Goal: Transaction & Acquisition: Subscribe to service/newsletter

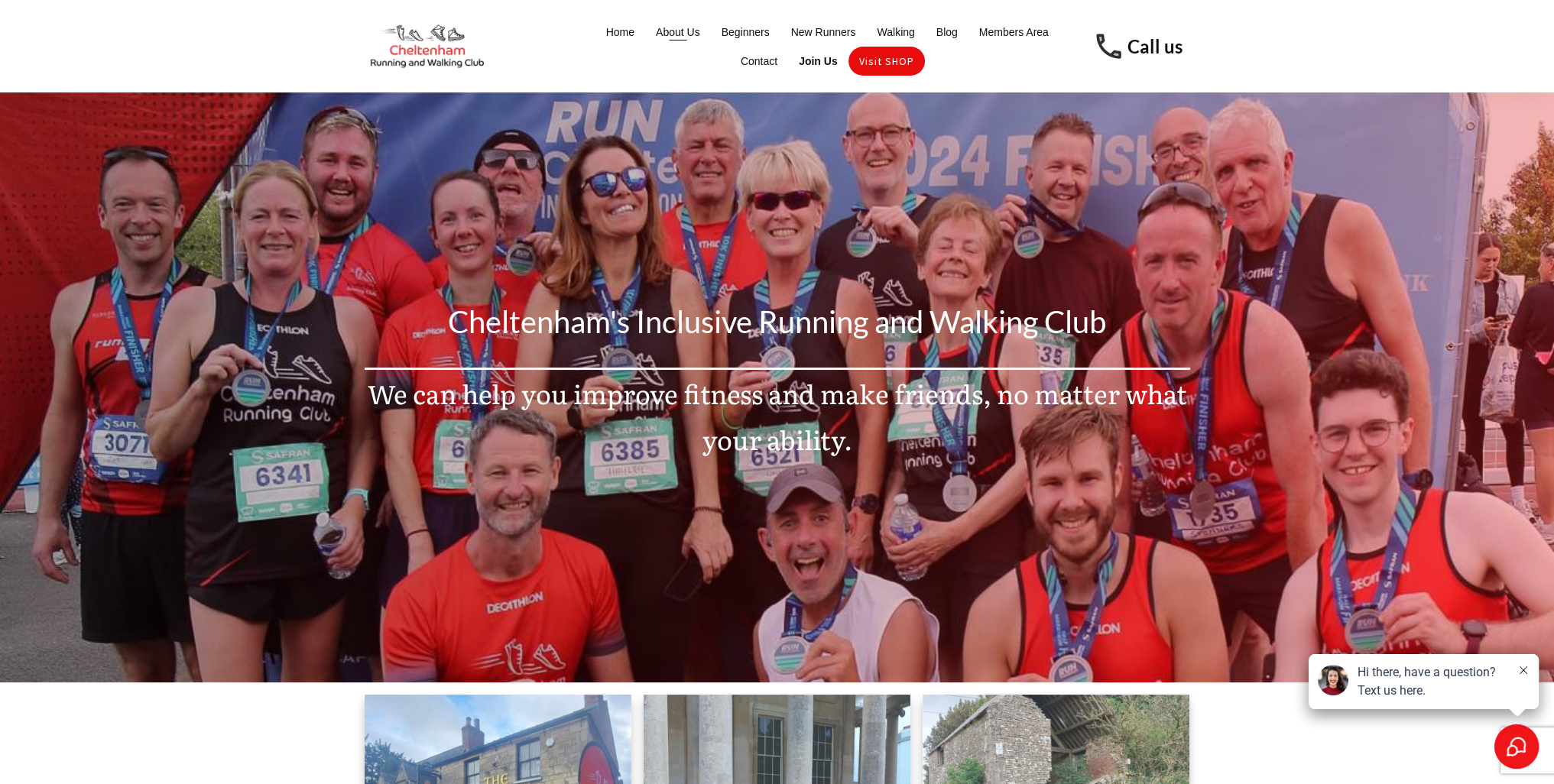
click at [692, 33] on span "About Us" at bounding box center [678, 32] width 45 height 21
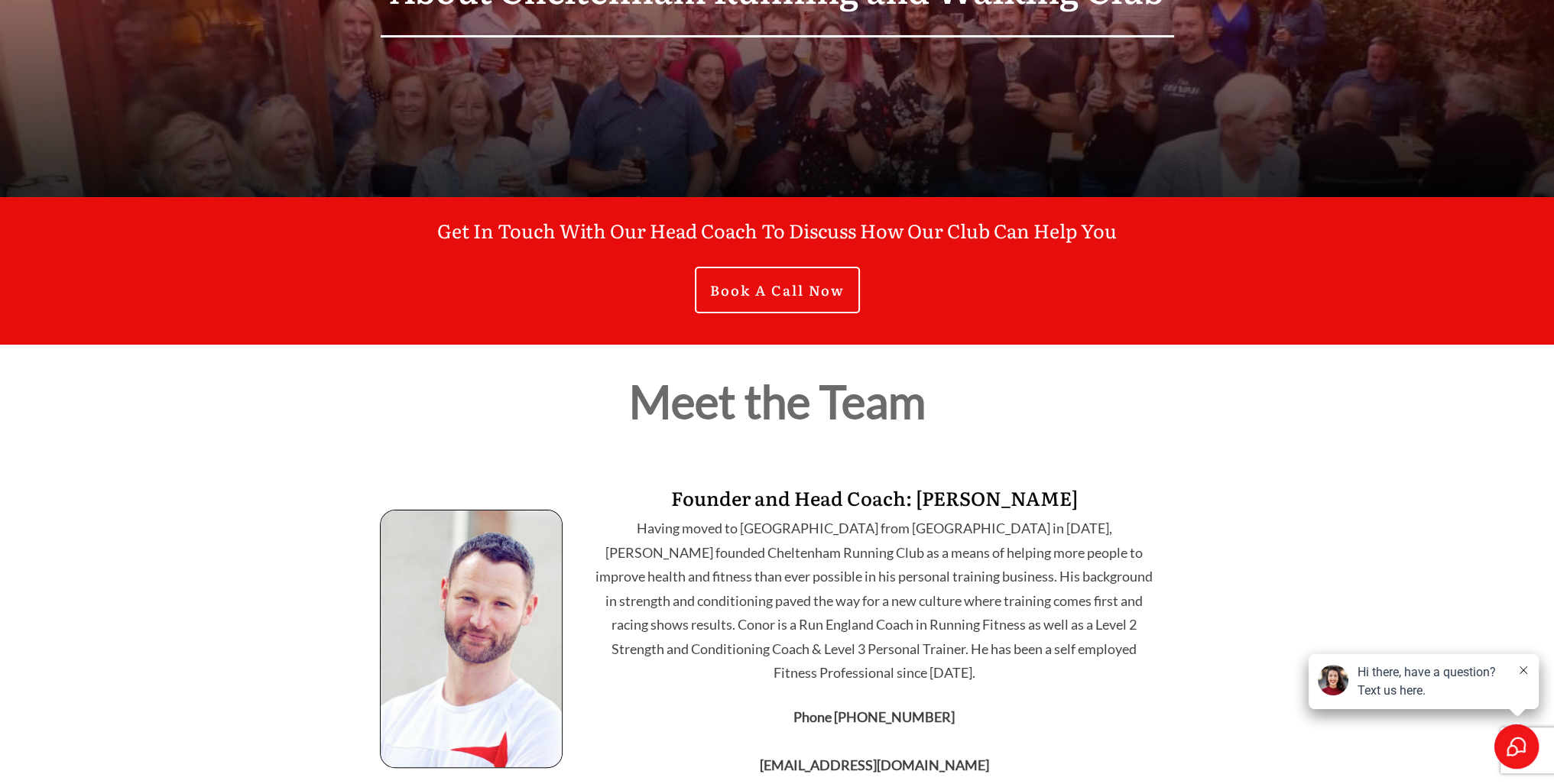
scroll to position [459, 0]
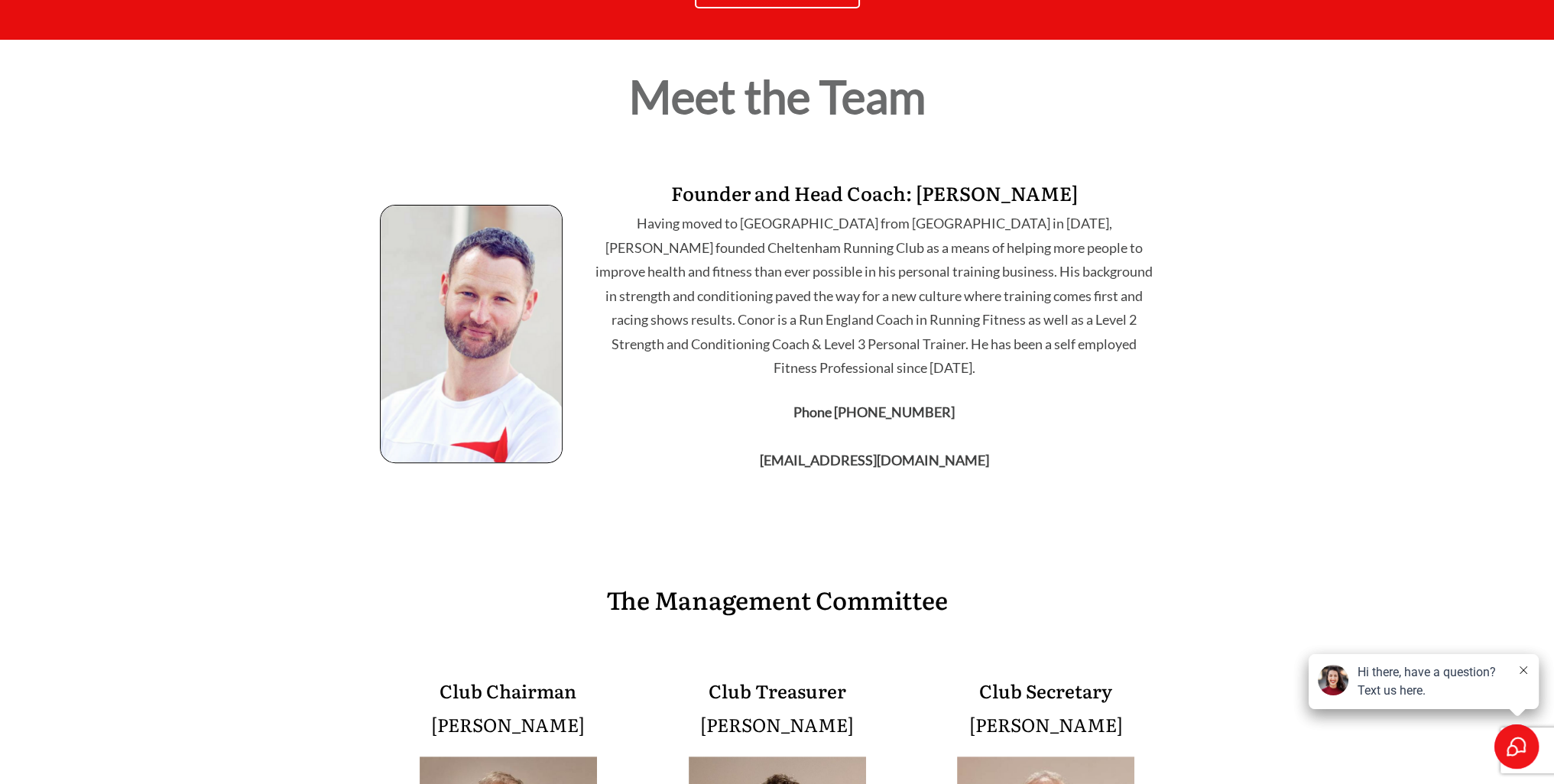
drag, startPoint x: 483, startPoint y: 211, endPoint x: 495, endPoint y: 257, distance: 47.5
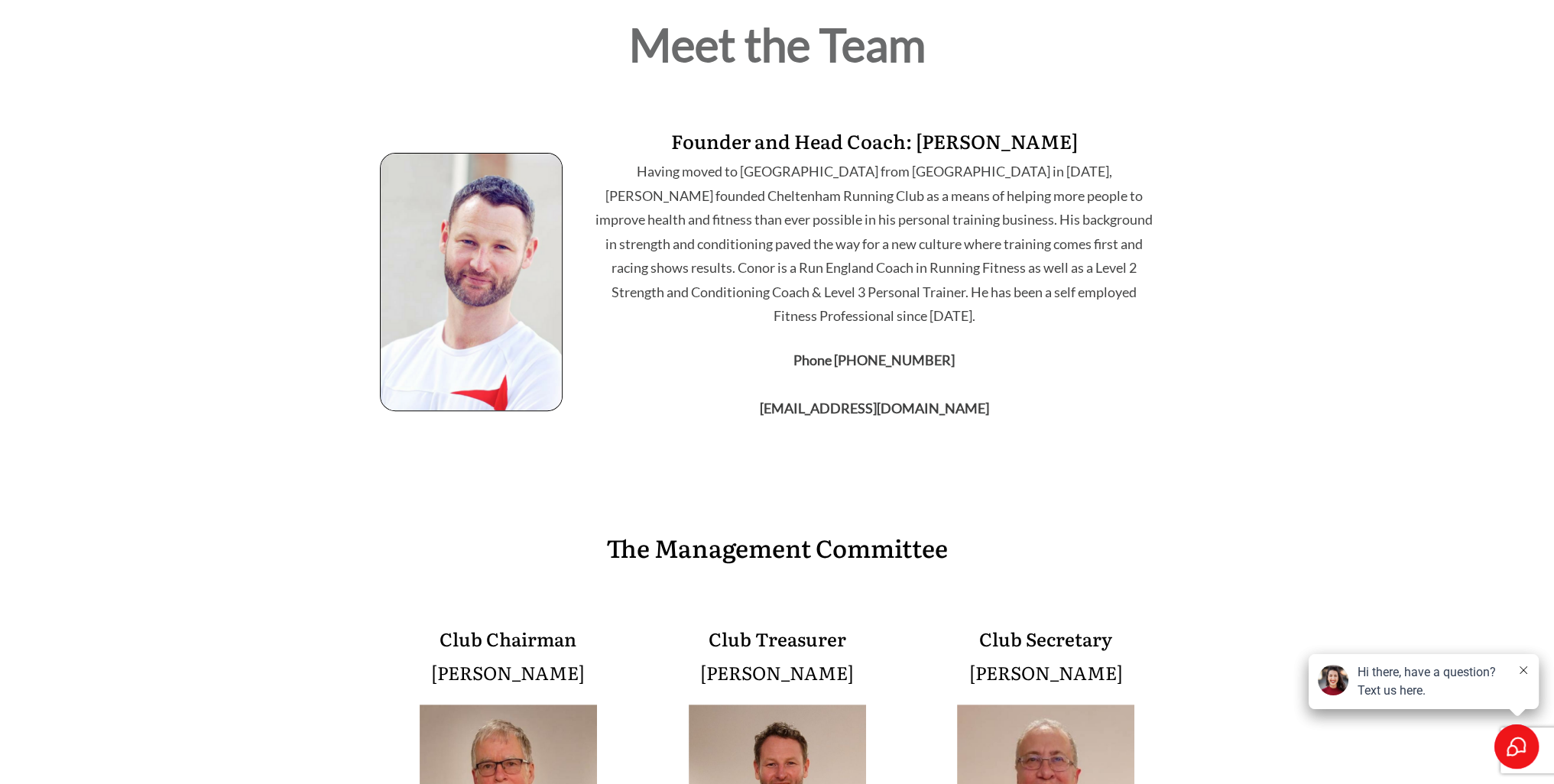
drag, startPoint x: 495, startPoint y: 257, endPoint x: 501, endPoint y: 286, distance: 29.6
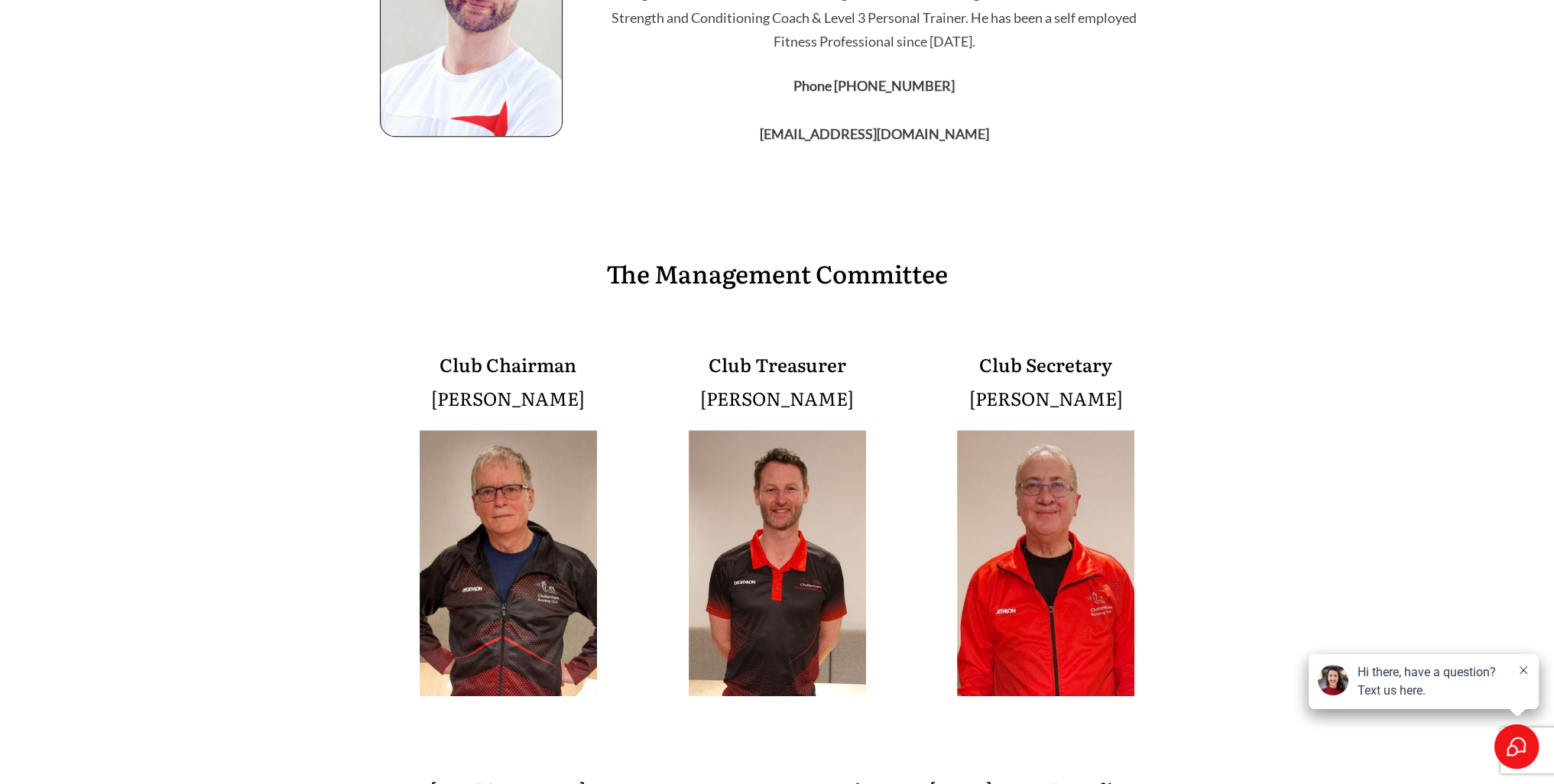
scroll to position [1018, 0]
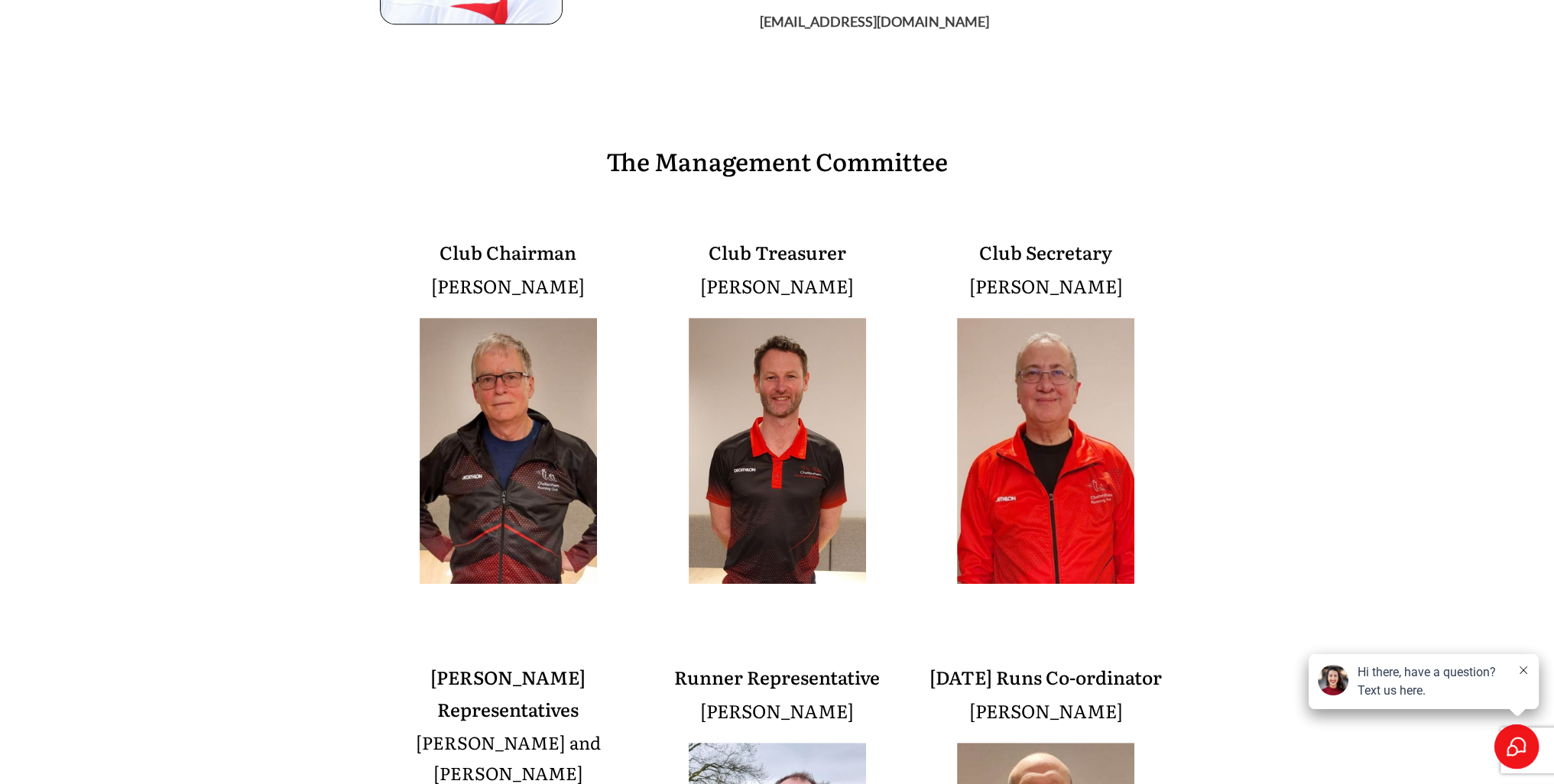
click at [292, 235] on div at bounding box center [777, 630] width 1554 height 1014
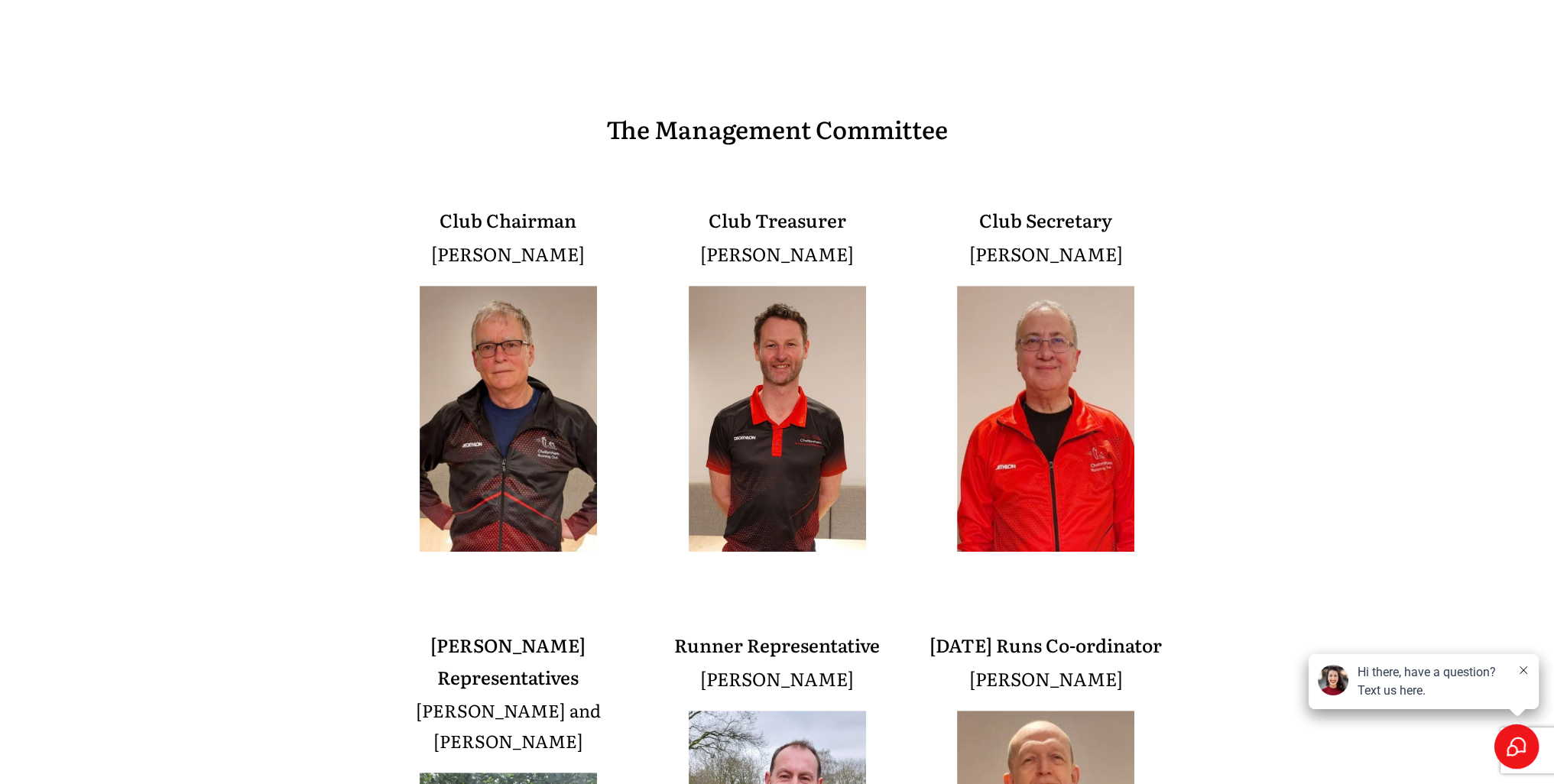
drag, startPoint x: 293, startPoint y: 231, endPoint x: 290, endPoint y: 270, distance: 39.1
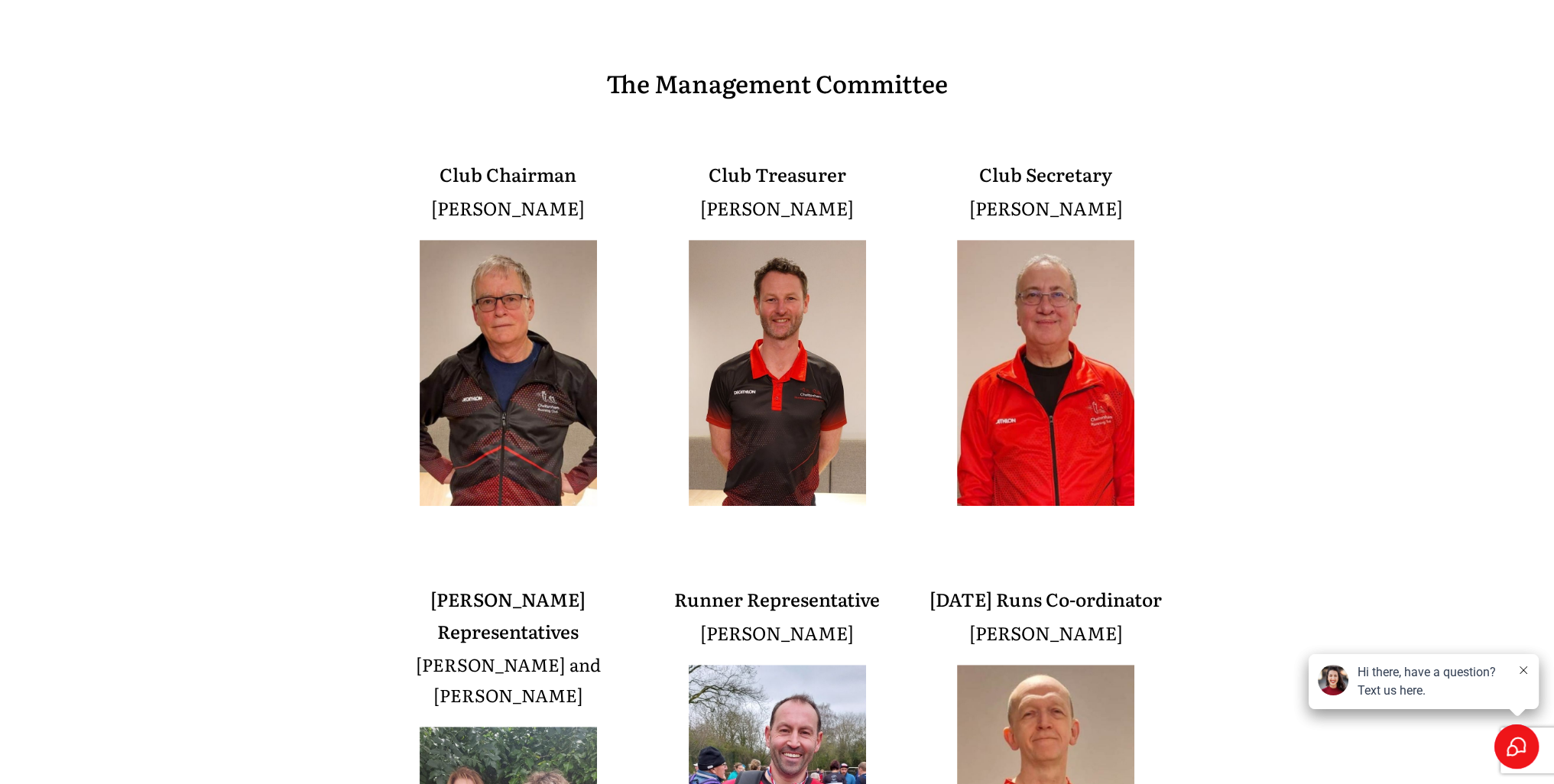
drag, startPoint x: 291, startPoint y: 260, endPoint x: 291, endPoint y: 295, distance: 35.0
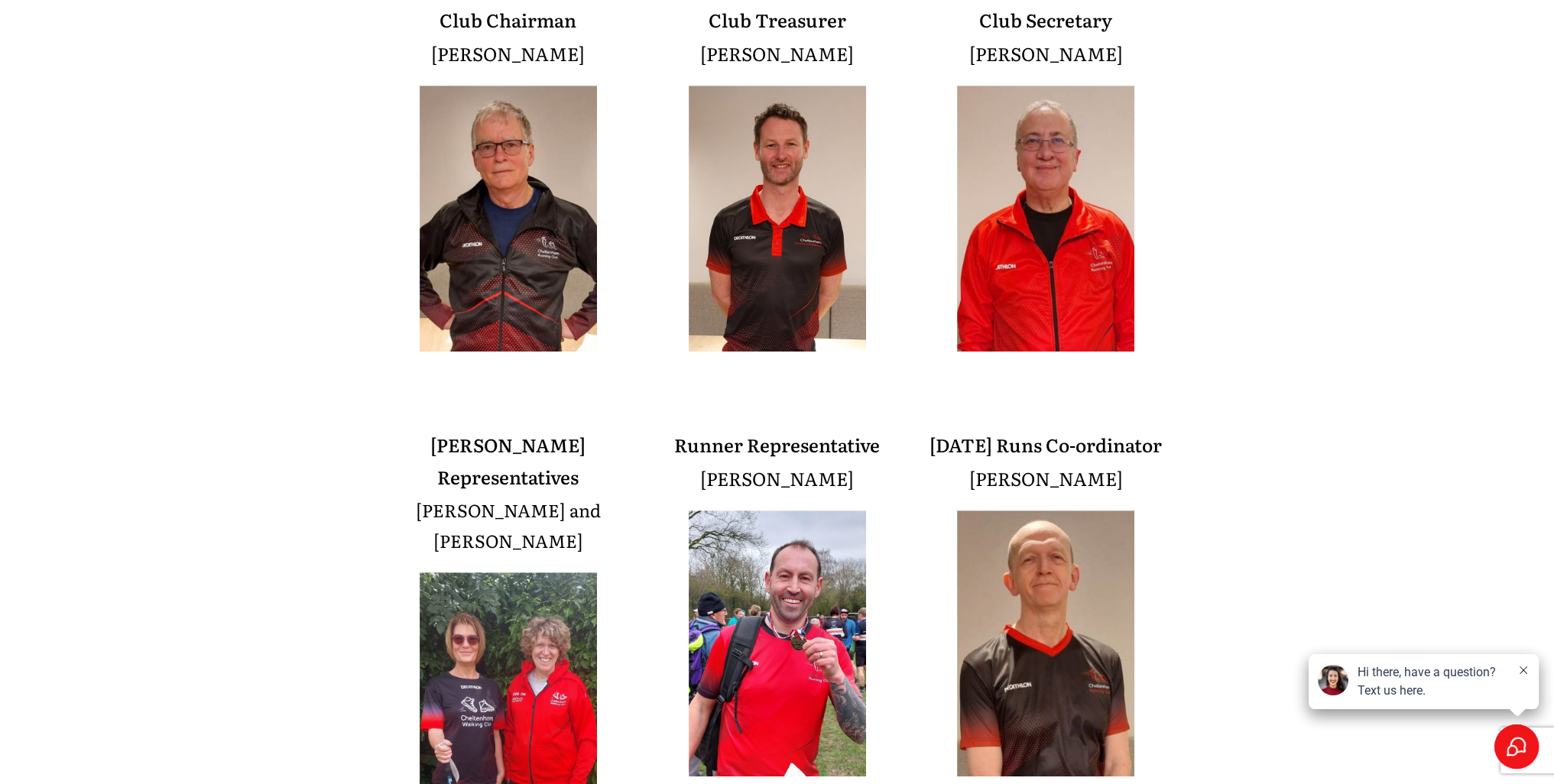
scroll to position [1765, 0]
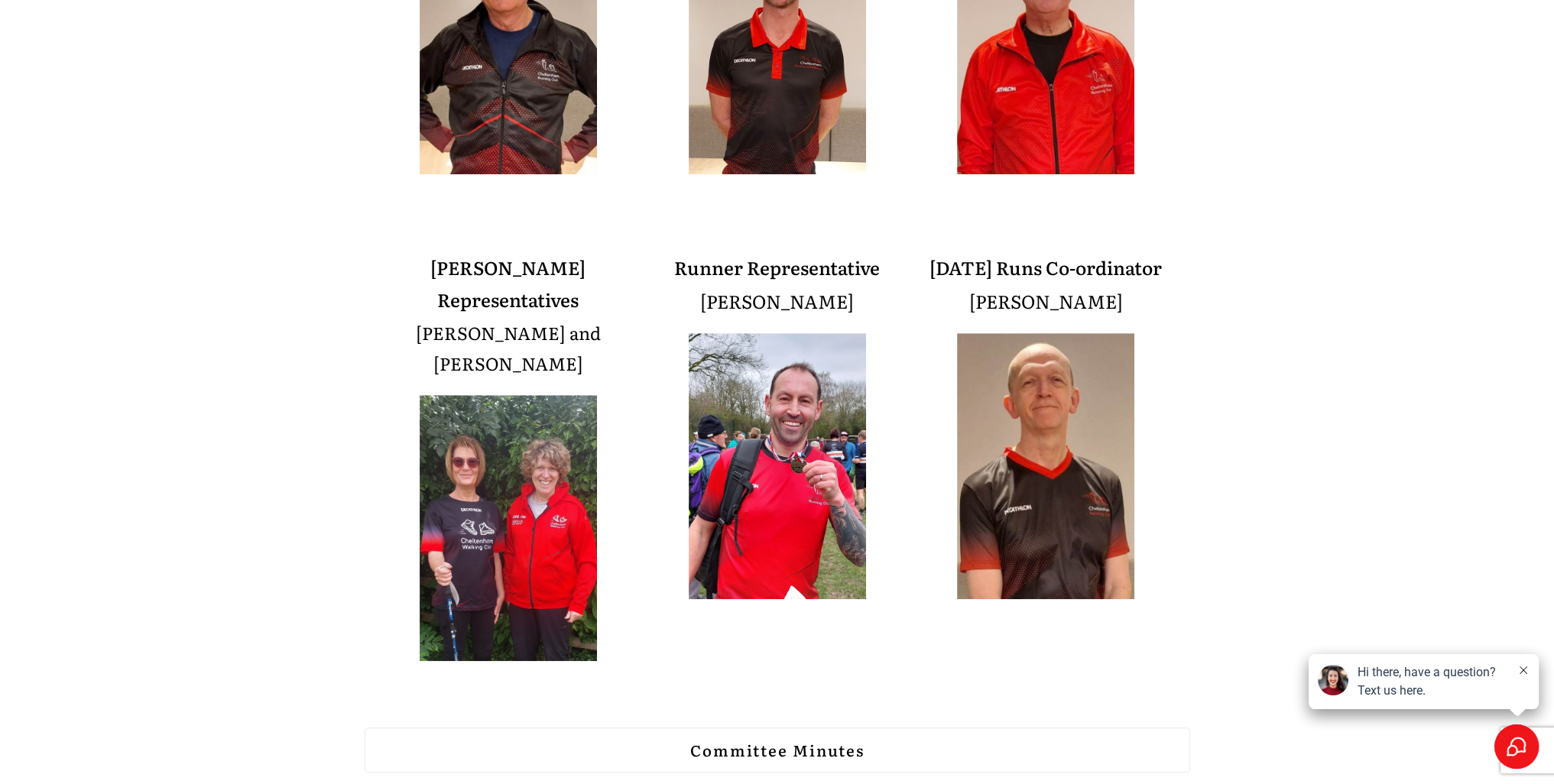
drag, startPoint x: 307, startPoint y: 493, endPoint x: 327, endPoint y: 393, distance: 102.0
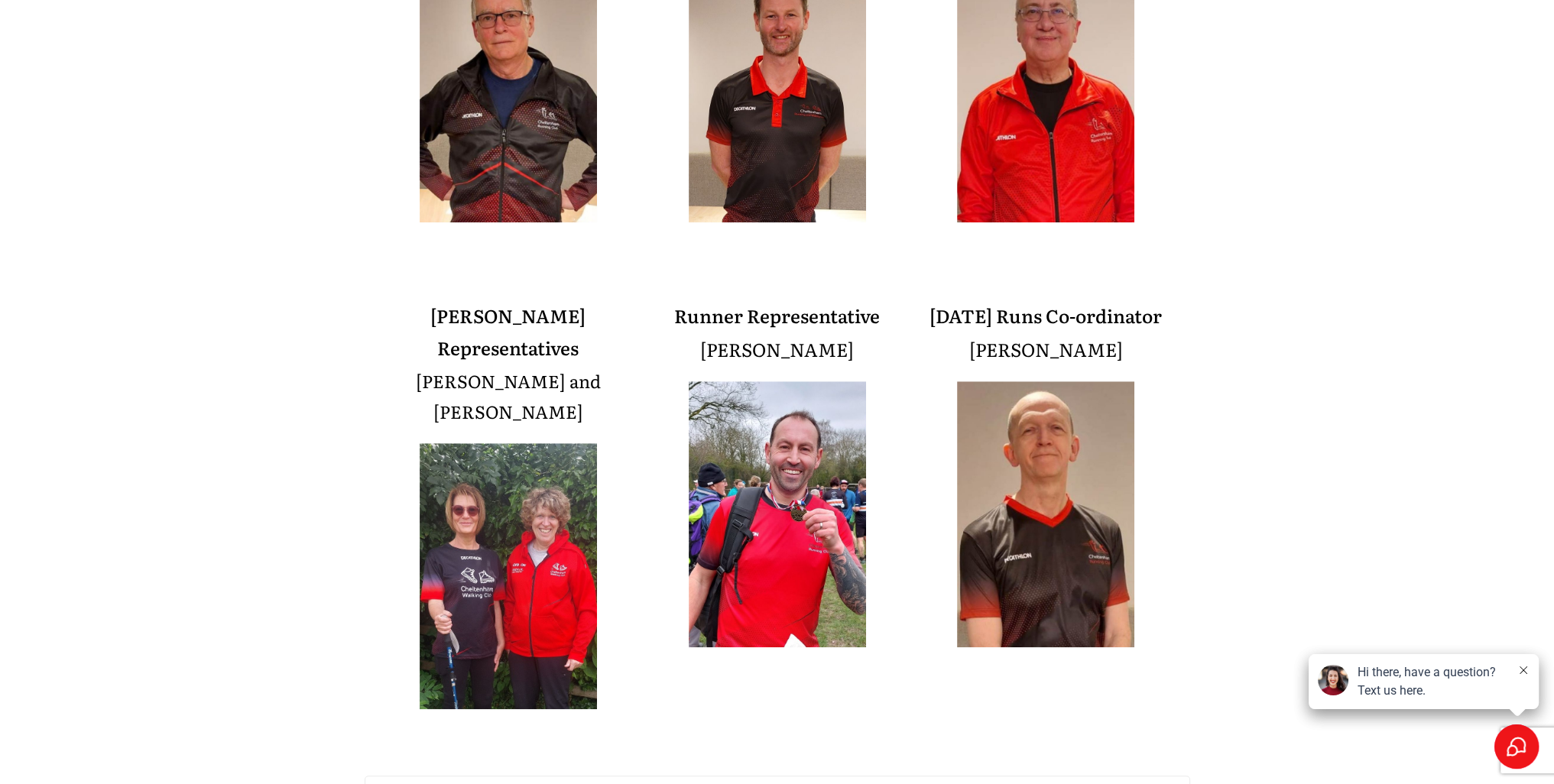
scroll to position [1593, 0]
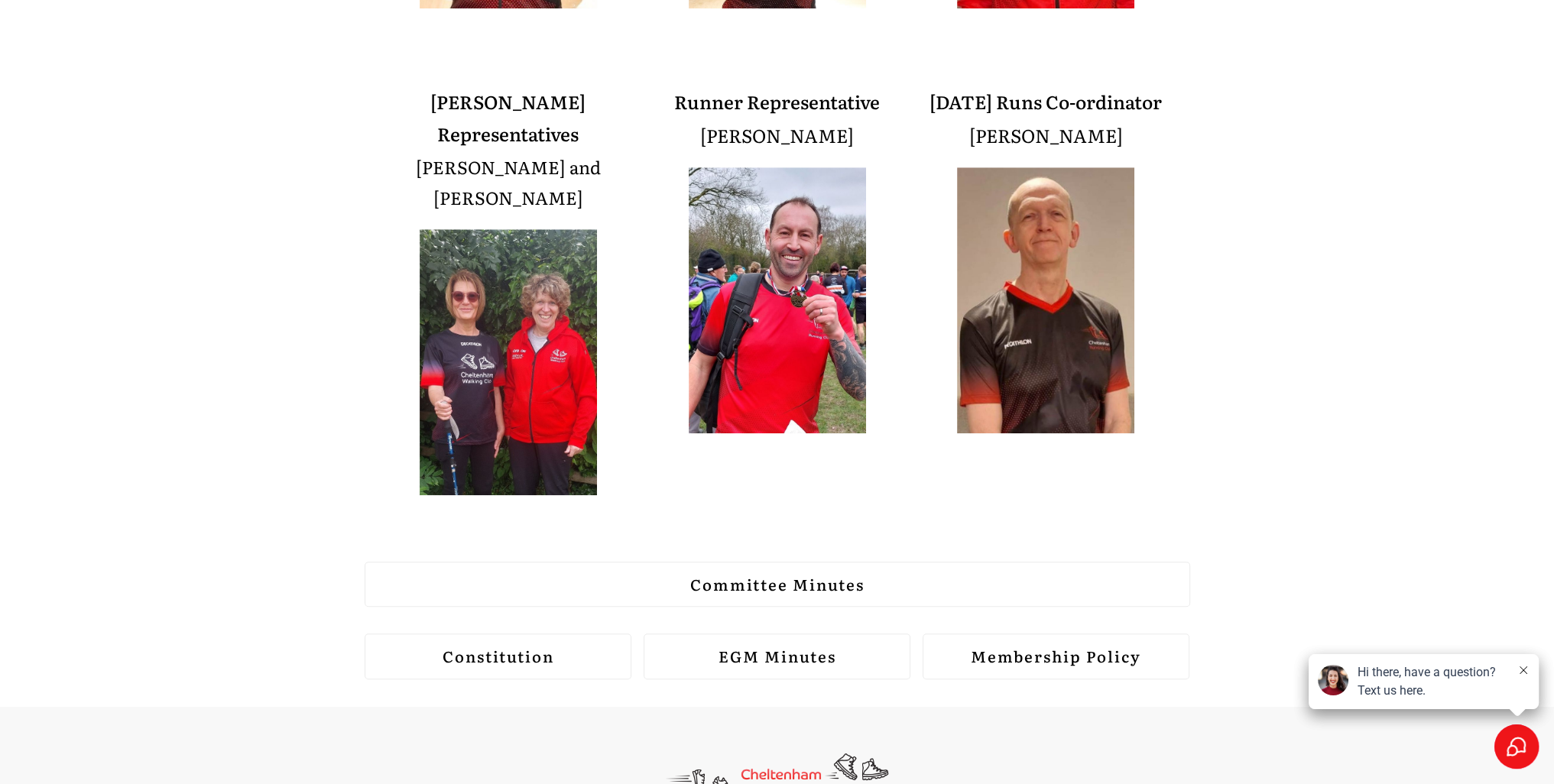
click at [546, 645] on strong "Constitution" at bounding box center [497, 656] width 111 height 23
click at [1069, 633] on link "Membership Policy" at bounding box center [1056, 656] width 267 height 46
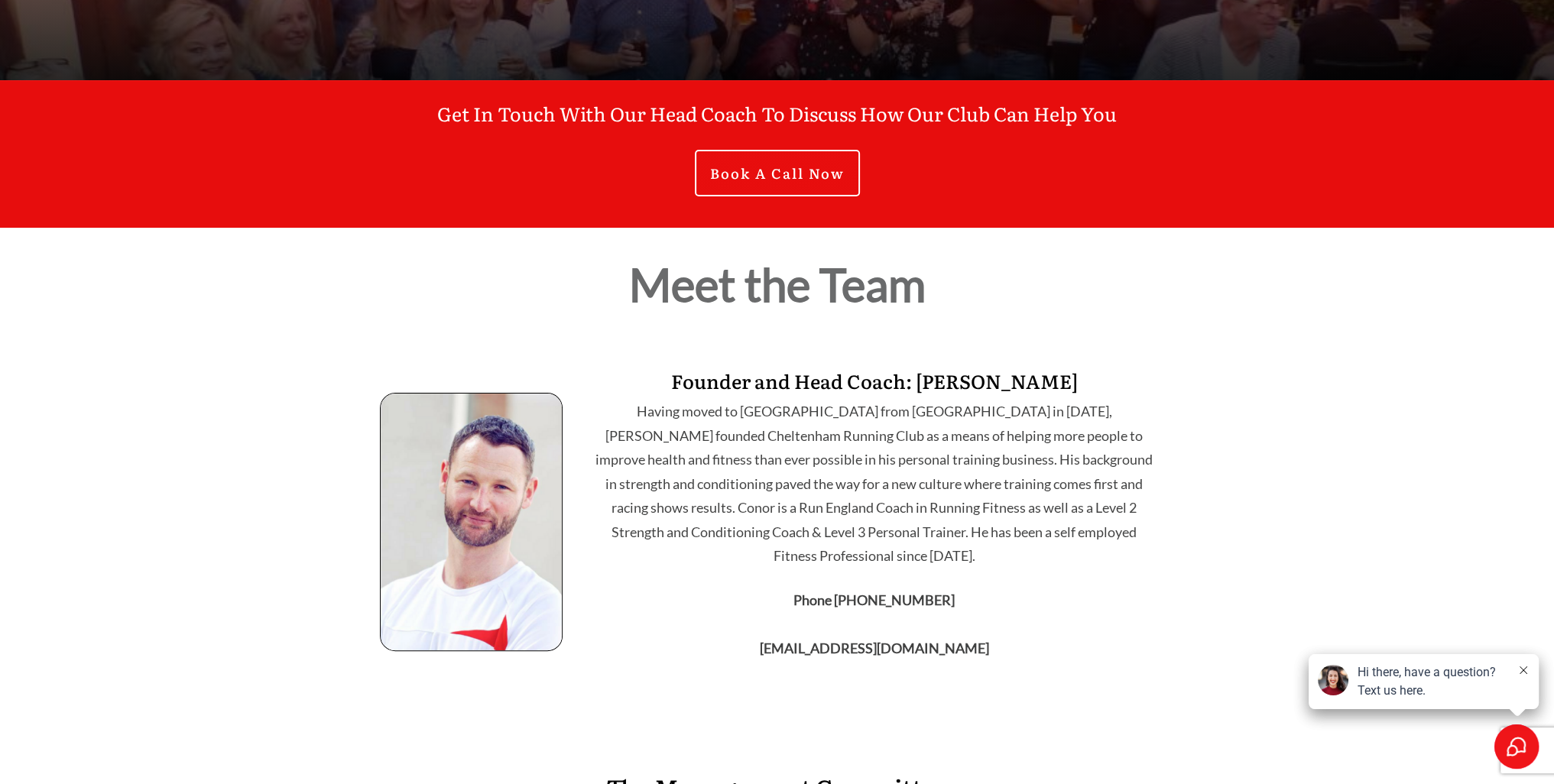
scroll to position [0, 0]
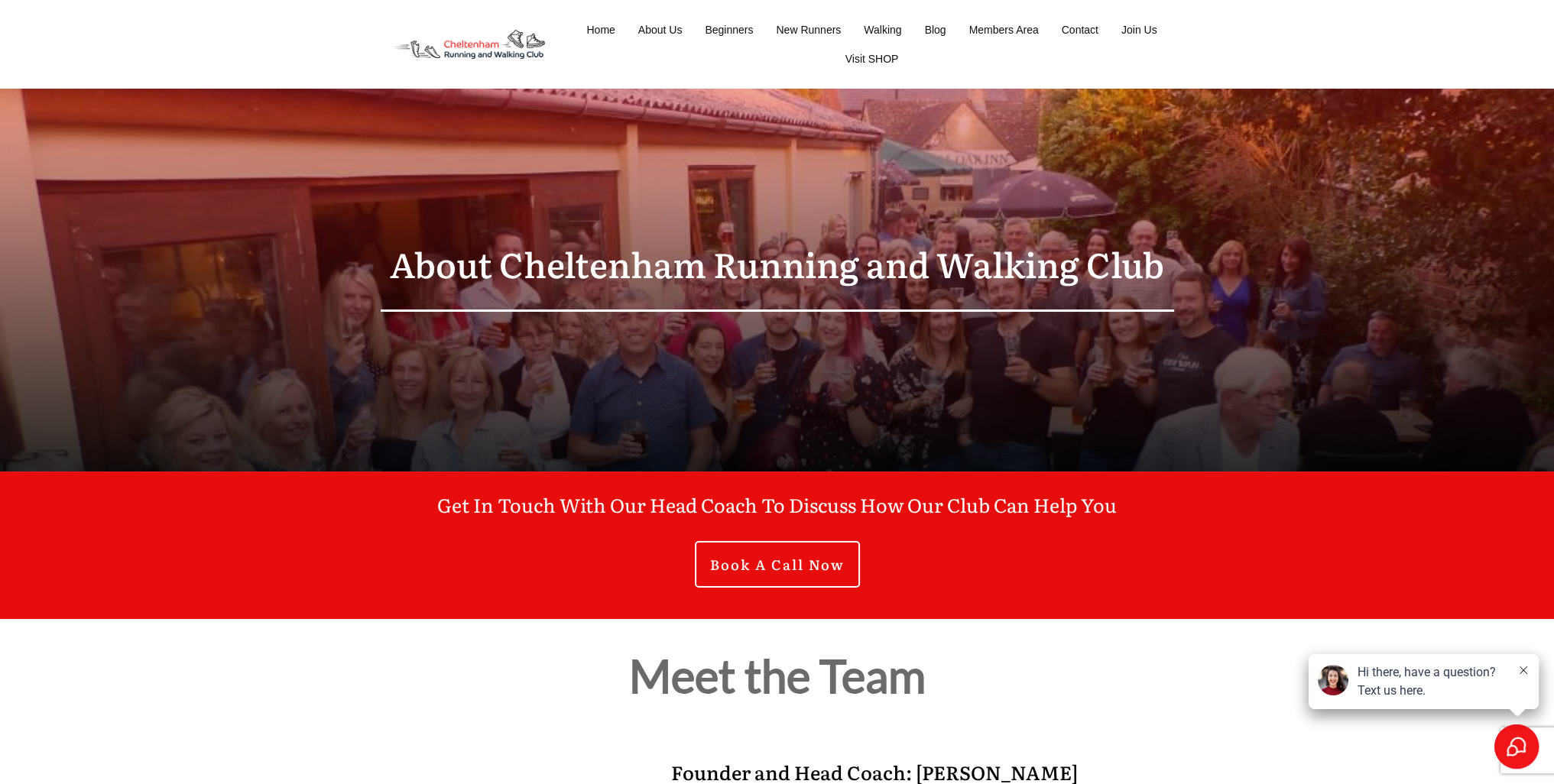
drag, startPoint x: 1281, startPoint y: 307, endPoint x: 1214, endPoint y: 70, distance: 246.3
click at [1148, 30] on span "Join Us" at bounding box center [1139, 30] width 36 height 21
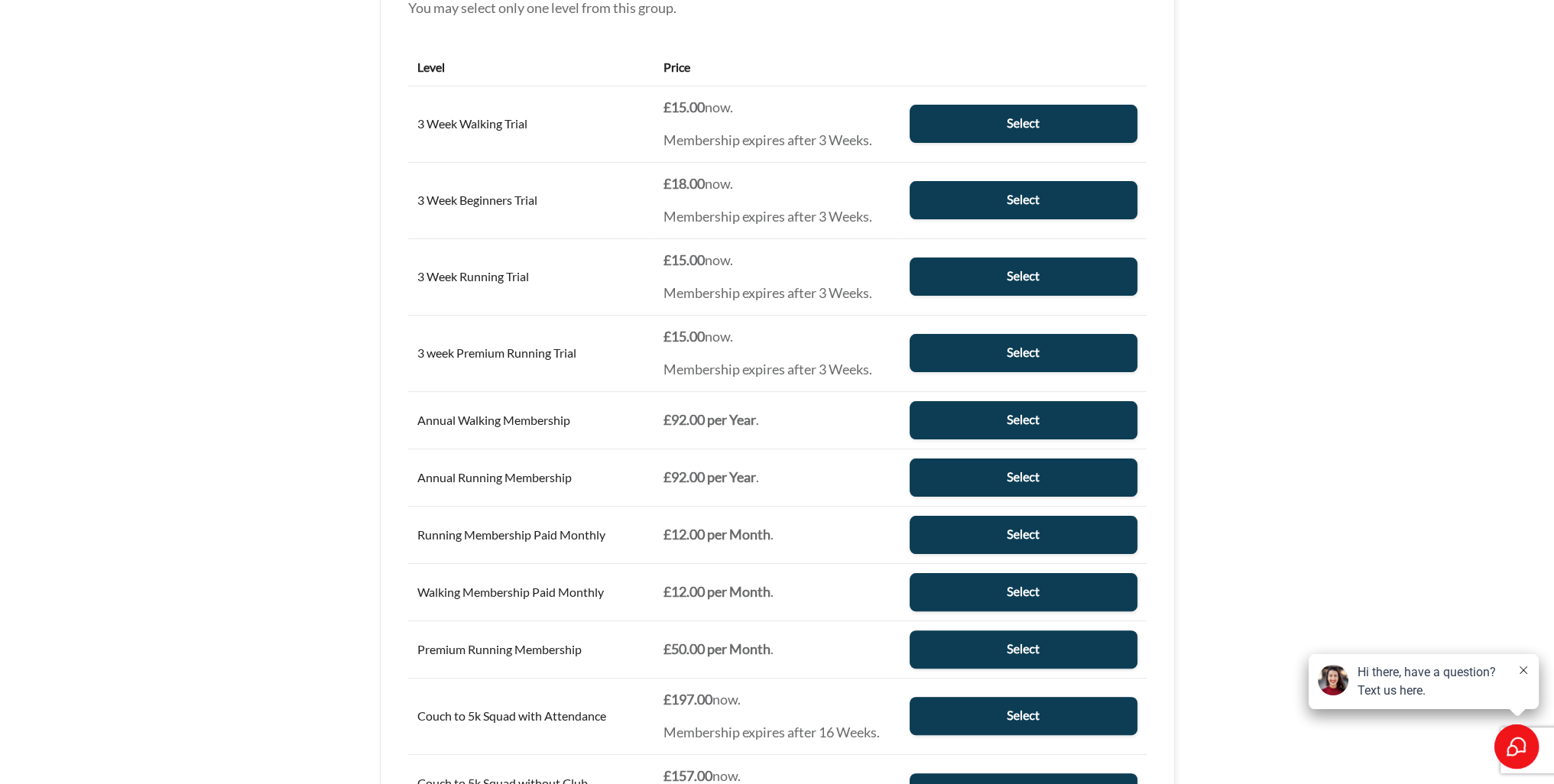
scroll to position [230, 0]
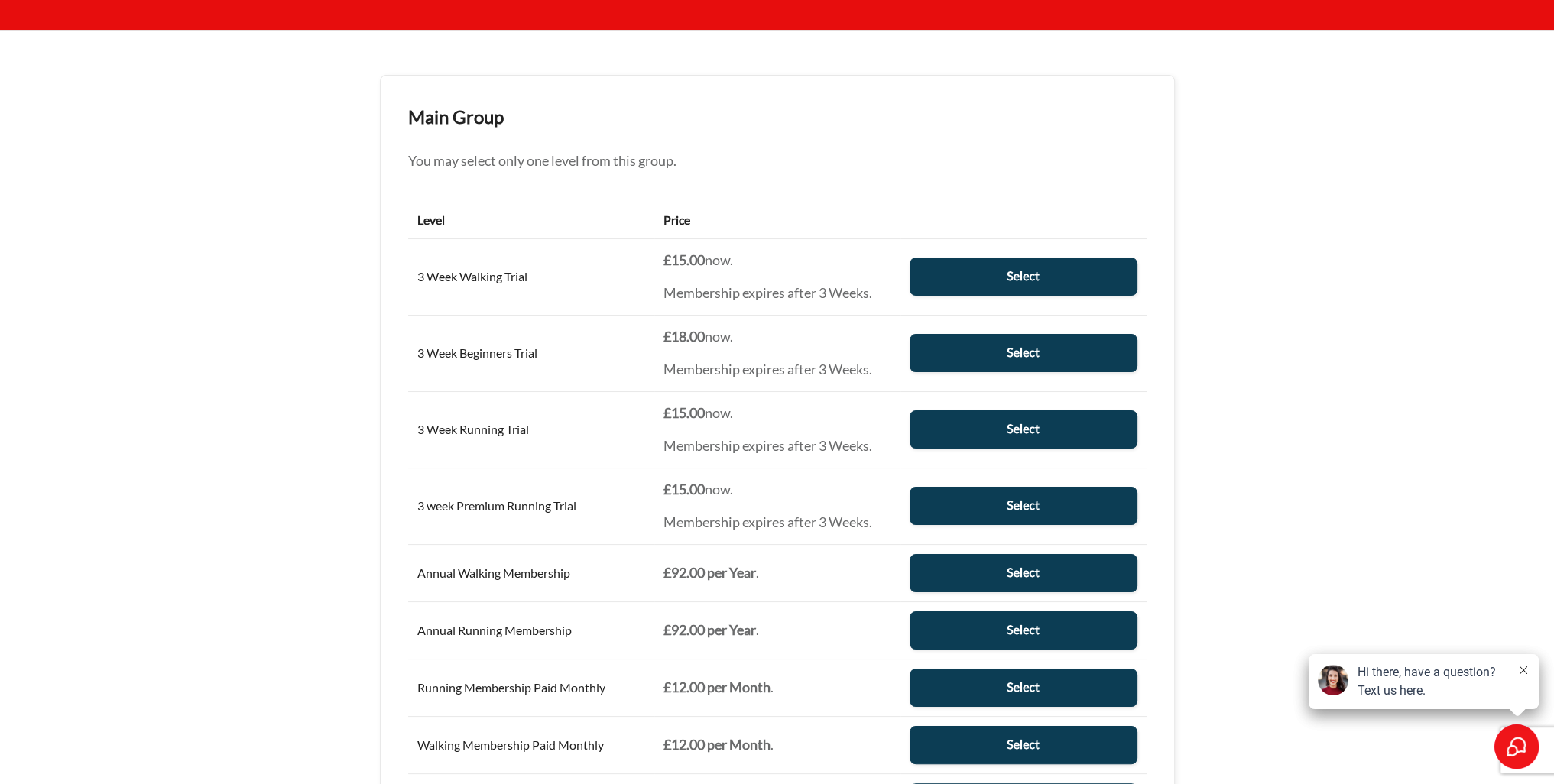
click at [971, 631] on link "Select" at bounding box center [1023, 631] width 228 height 39
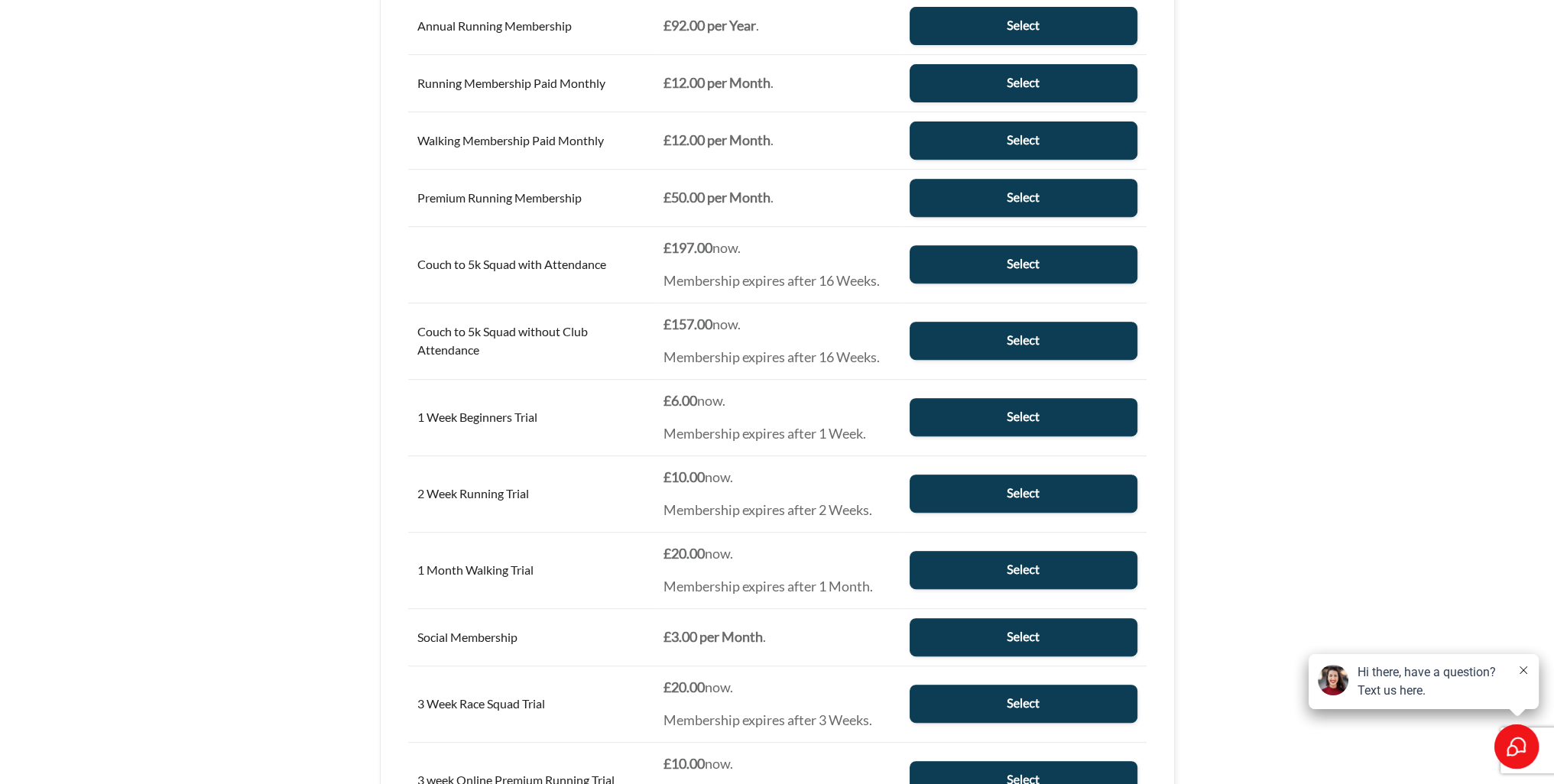
scroll to position [0, 0]
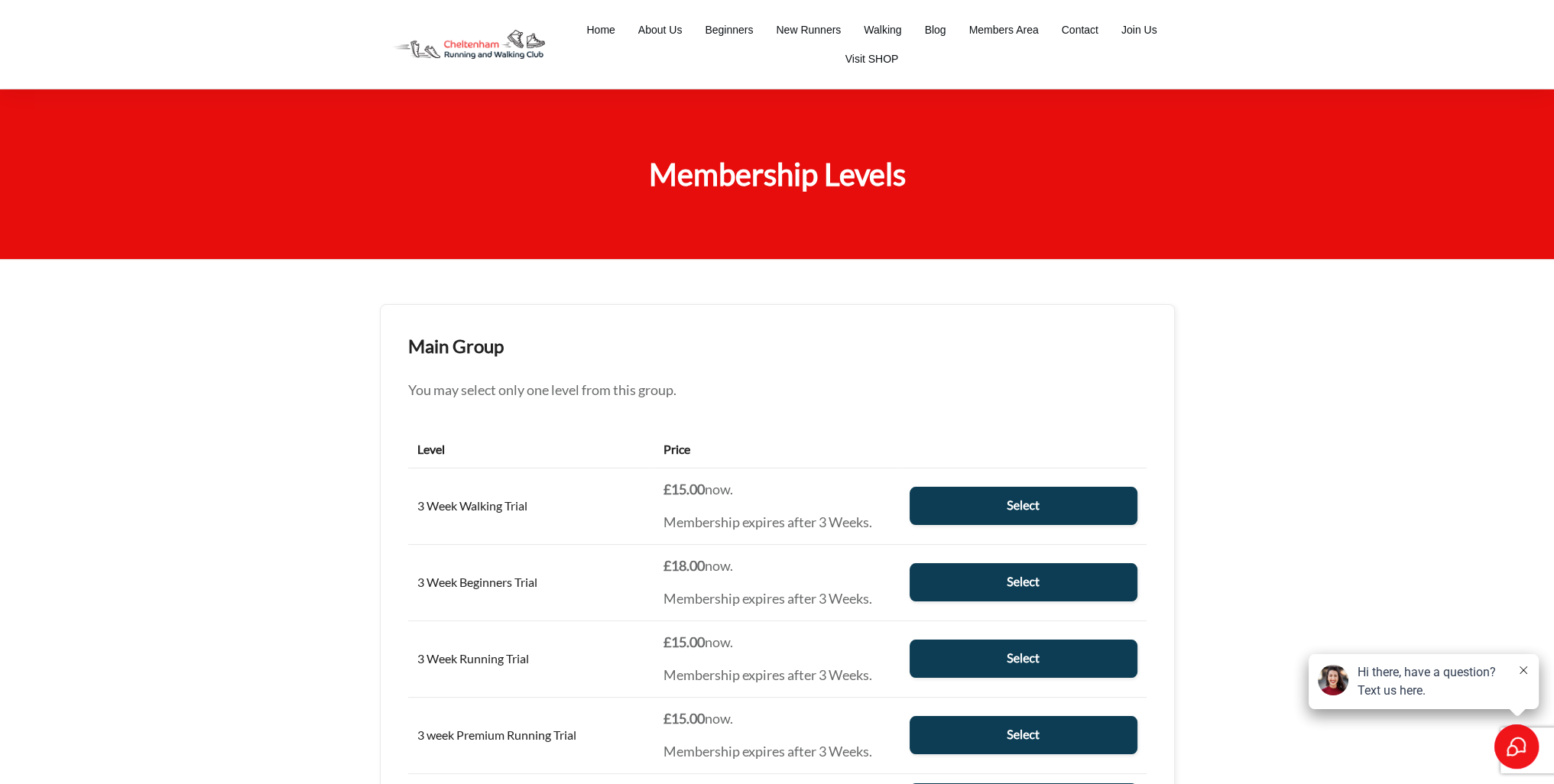
drag, startPoint x: 424, startPoint y: 505, endPoint x: 398, endPoint y: 75, distance: 430.8
click at [790, 131] on div "Membership Levels" at bounding box center [777, 173] width 825 height 171
click at [809, 187] on span "Membership Levels" at bounding box center [777, 174] width 257 height 37
click at [1015, 506] on link "Select" at bounding box center [1023, 506] width 228 height 39
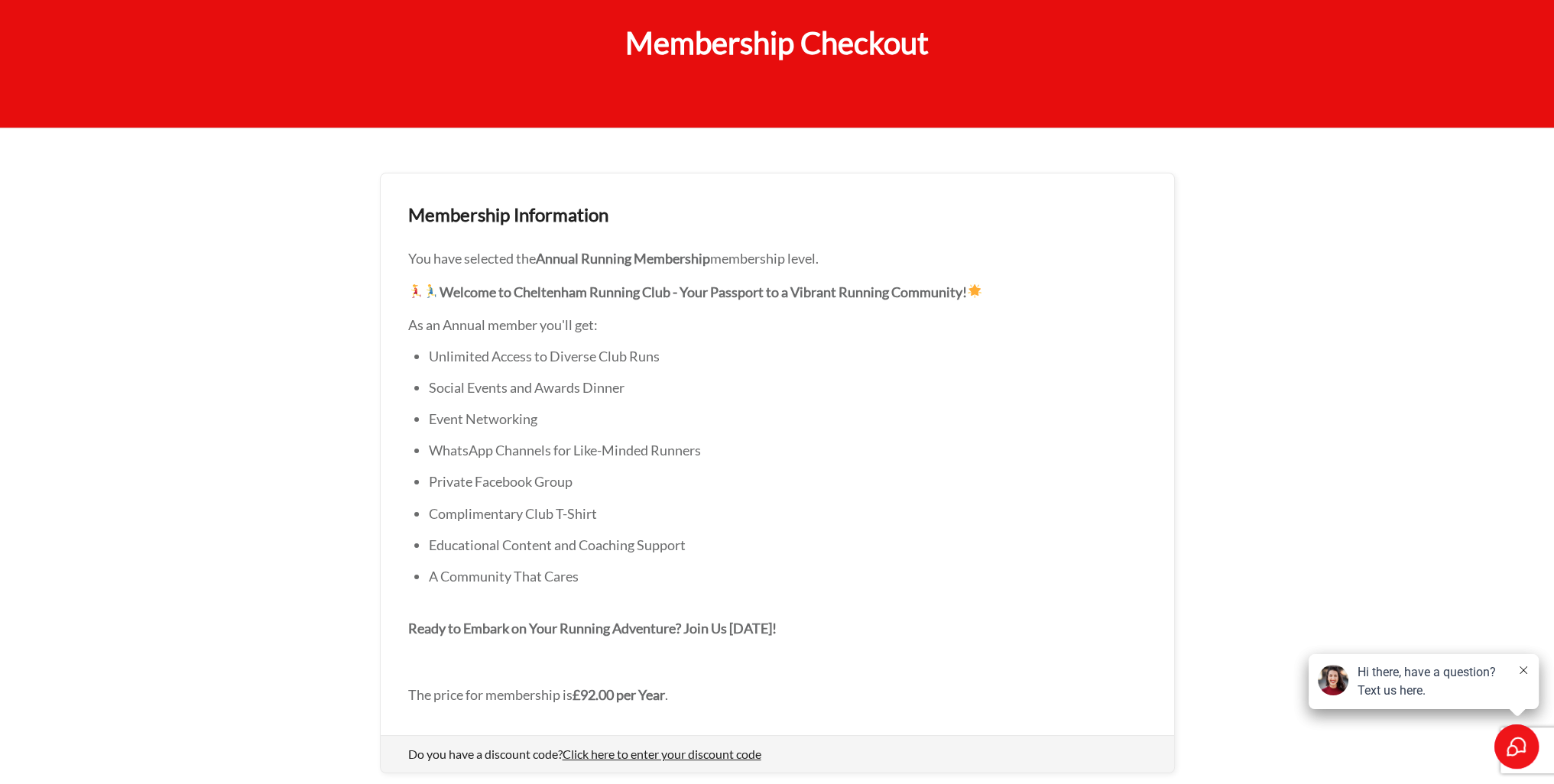
scroll to position [162, 0]
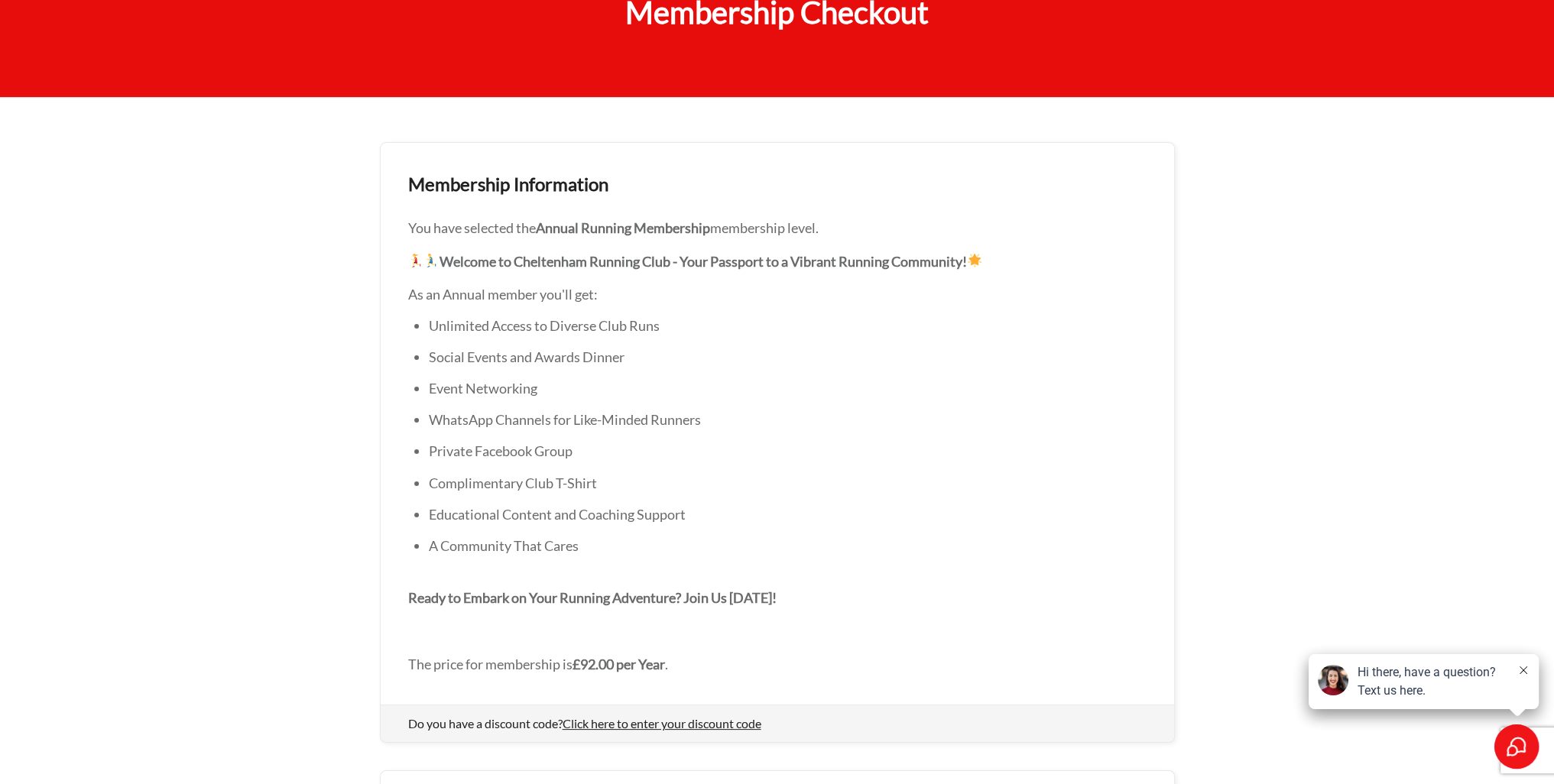
drag, startPoint x: 765, startPoint y: 481, endPoint x: 759, endPoint y: 540, distance: 59.3
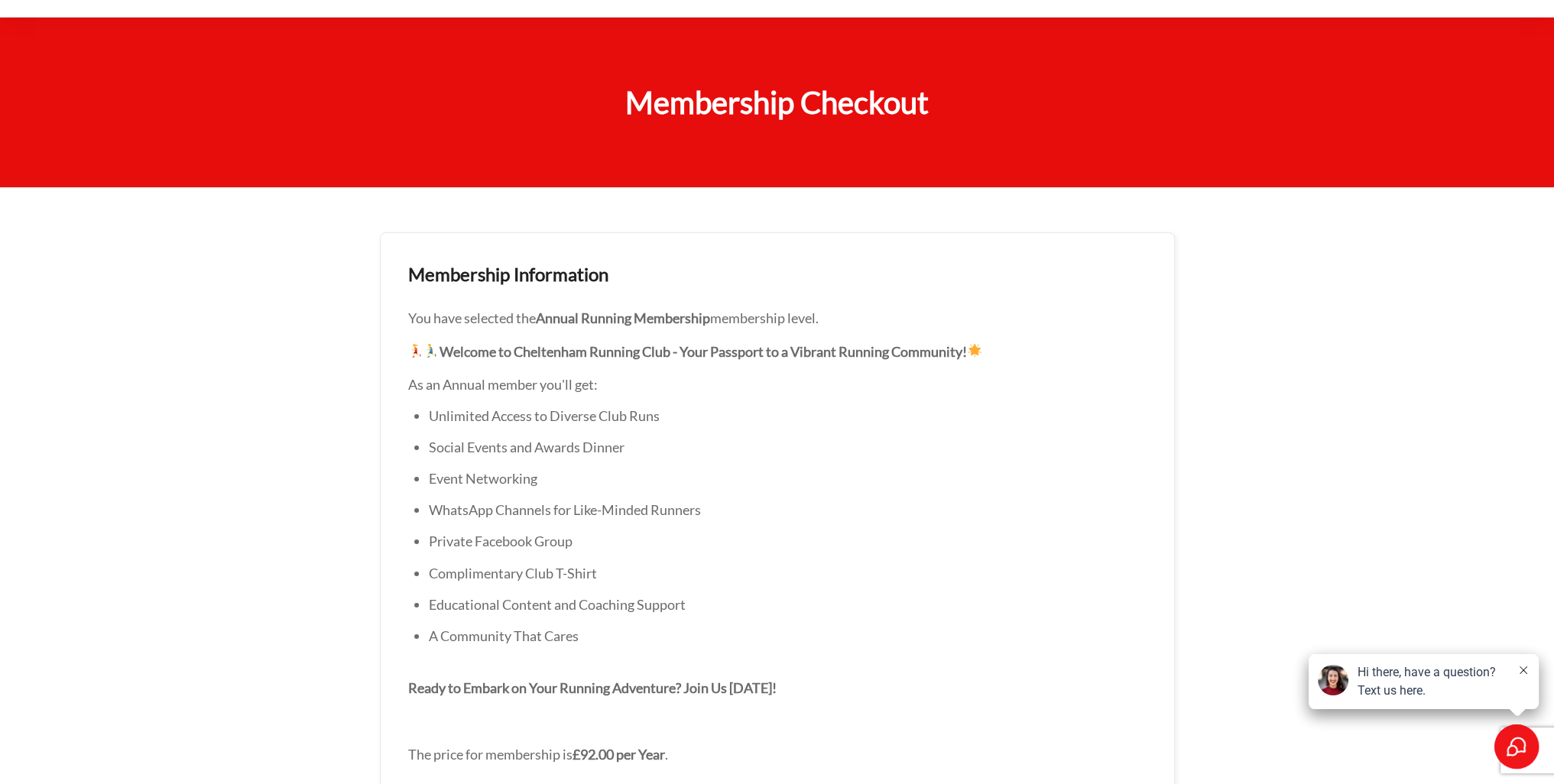
scroll to position [0, 0]
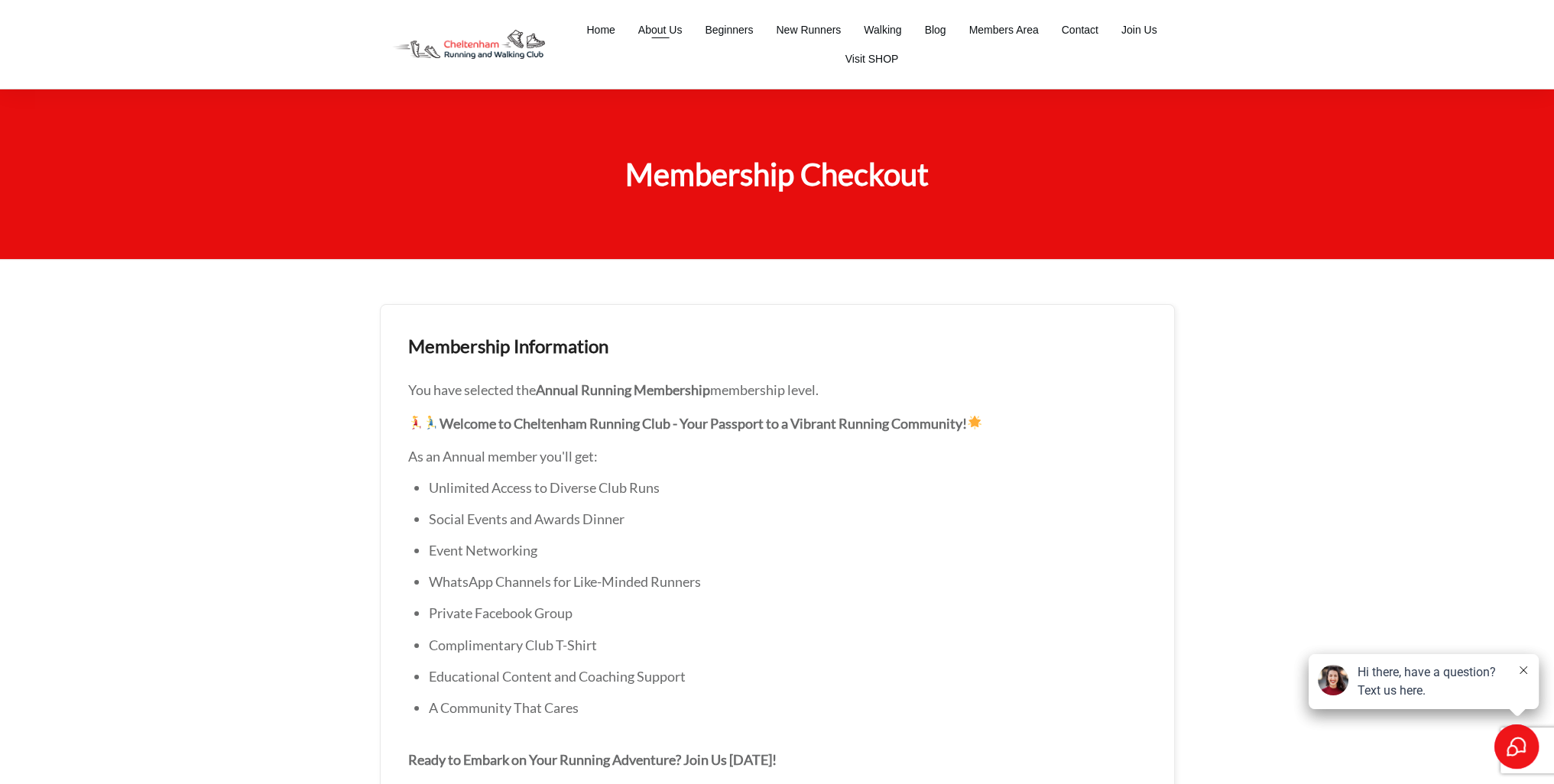
click at [656, 41] on li "About Us" at bounding box center [660, 29] width 67 height 29
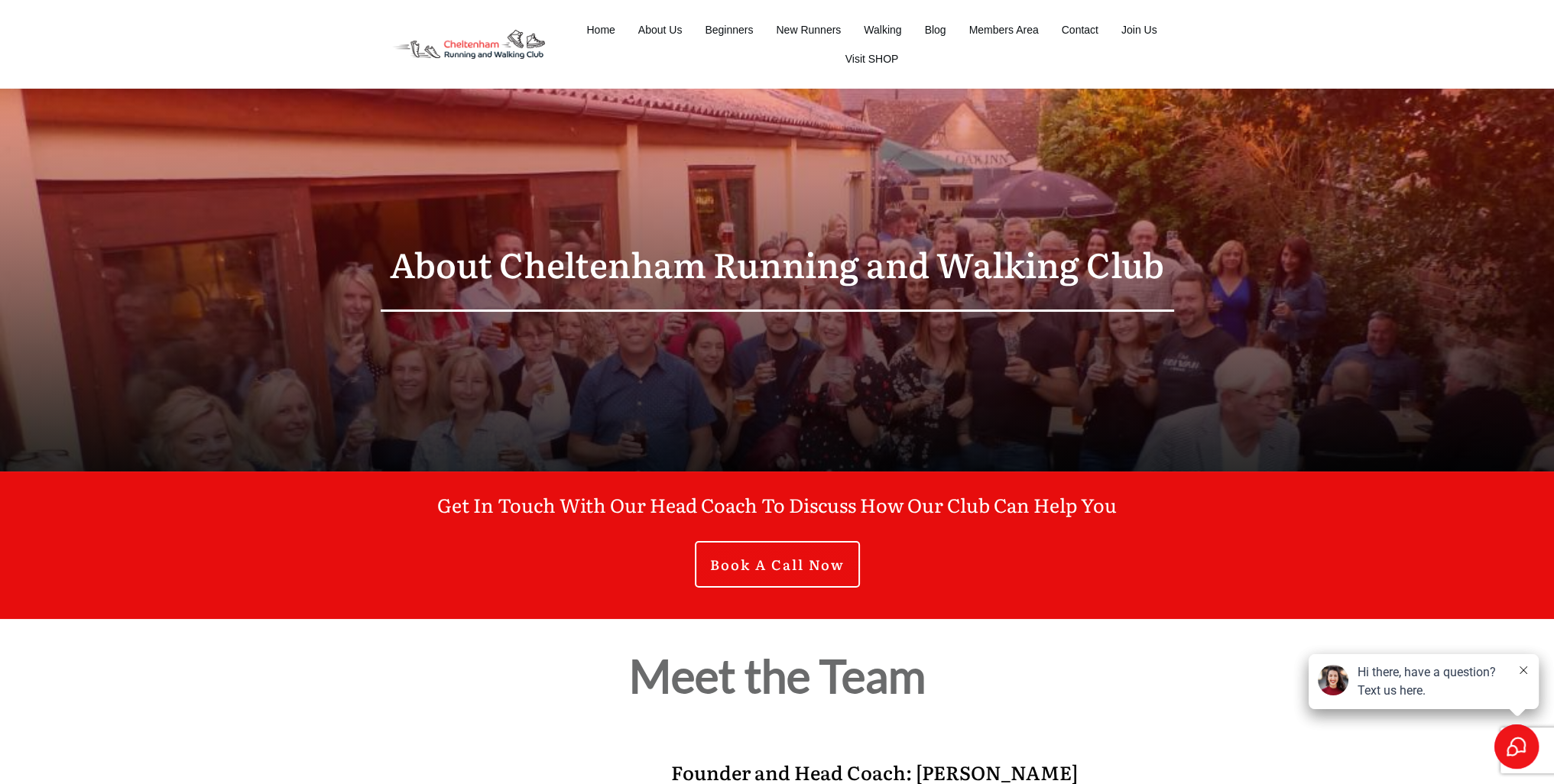
drag, startPoint x: 1086, startPoint y: 569, endPoint x: 1021, endPoint y: 97, distance: 476.5
click at [1125, 33] on span "Join Us" at bounding box center [1139, 30] width 36 height 21
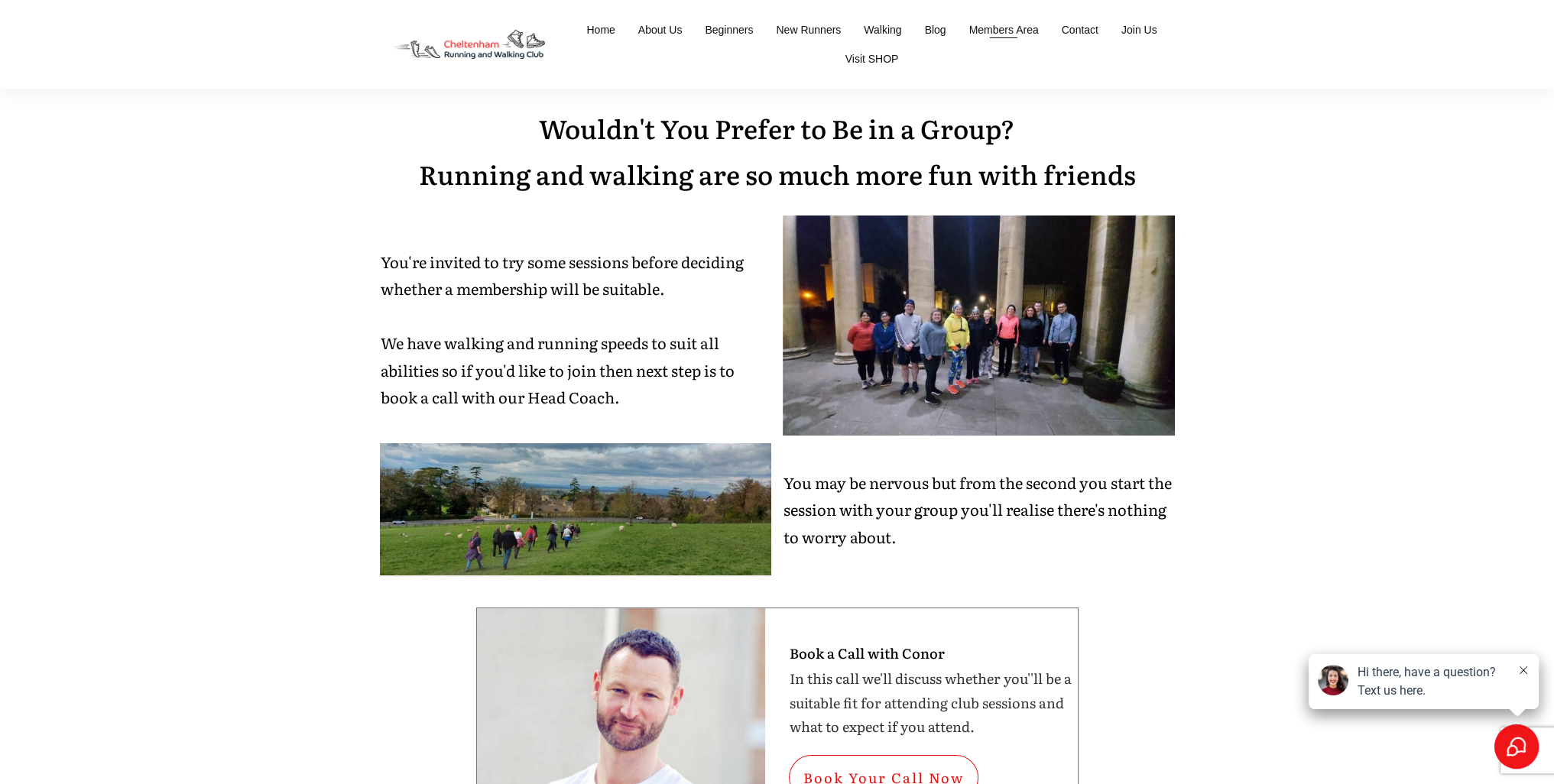
click at [1007, 28] on span "Members Area" at bounding box center [1003, 30] width 69 height 21
